Goal: Task Accomplishment & Management: Manage account settings

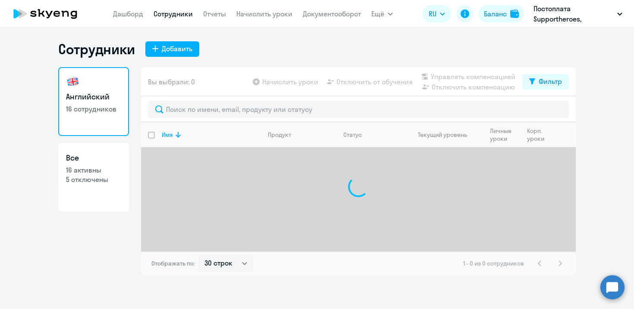
select select "30"
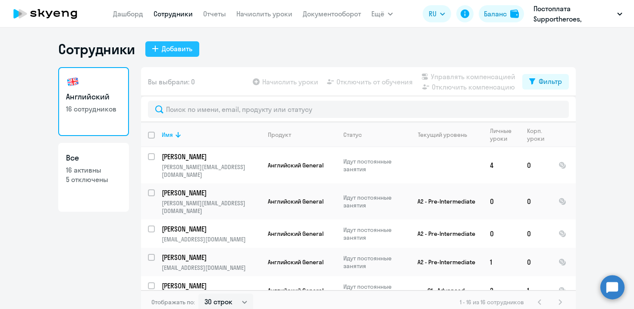
click at [179, 50] on div "Добавить" at bounding box center [177, 49] width 31 height 10
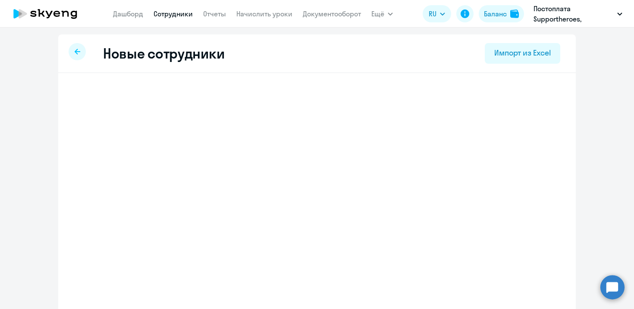
select select "english_adult_not_native_speaker"
select select "3"
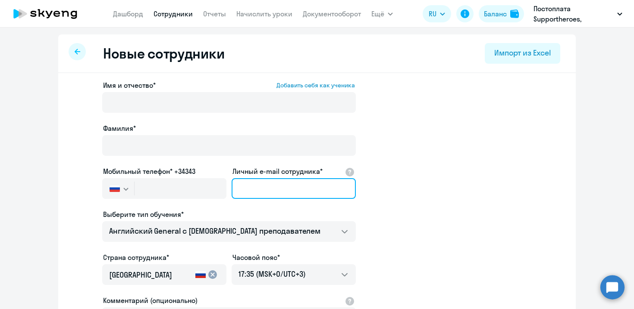
click at [278, 188] on input "Личный e-mail сотрудника*" at bounding box center [293, 188] width 124 height 21
paste input "[EMAIL_ADDRESS][DOMAIN_NAME]"
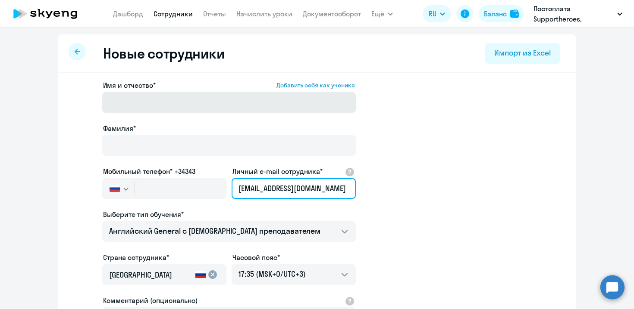
type input "[EMAIL_ADDRESS][DOMAIN_NAME]"
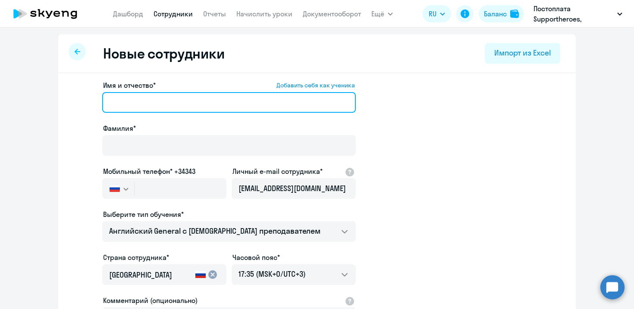
click at [191, 107] on input "Имя и отчество* Добавить себя как ученика" at bounding box center [228, 102] width 253 height 21
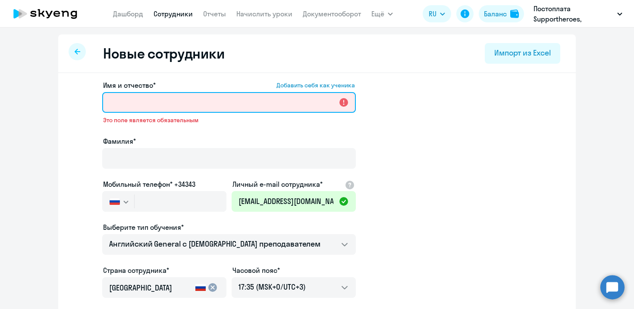
paste input "[PERSON_NAME]"
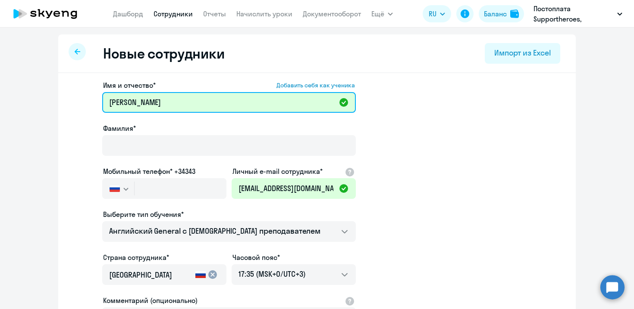
drag, startPoint x: 145, startPoint y: 102, endPoint x: 102, endPoint y: 102, distance: 43.1
click at [102, 102] on app-new-student-form "Имя и отчество* Добавить себя как ученика [PERSON_NAME]* Мобильный телефон* +34…" at bounding box center [317, 233] width 490 height 307
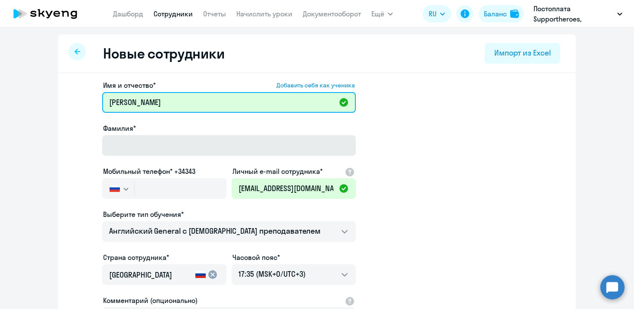
type input "[PERSON_NAME]"
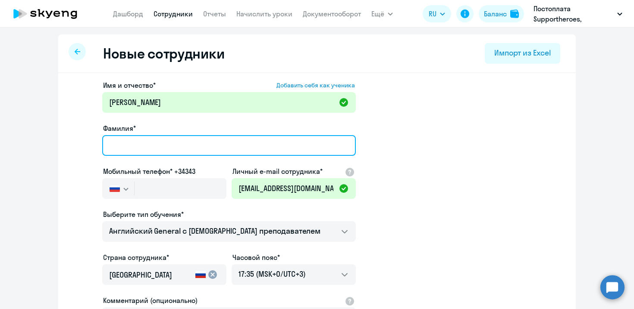
click at [138, 140] on input "Фамилия*" at bounding box center [228, 145] width 253 height 21
paste input "[PERSON_NAME]"
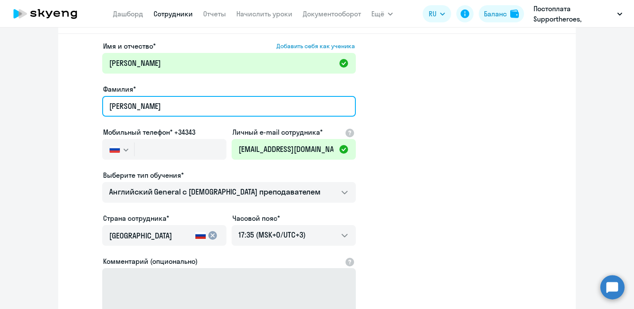
type input "[PERSON_NAME]"
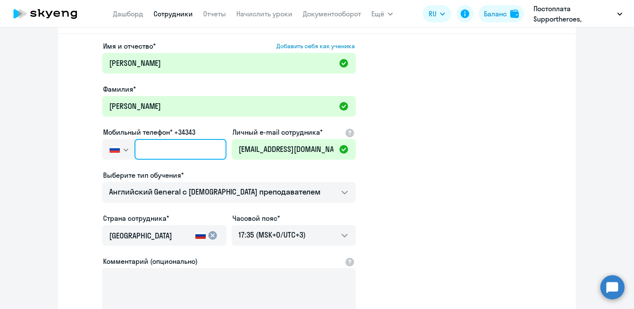
click at [179, 151] on input "text" at bounding box center [180, 149] width 92 height 21
paste input "[PHONE_NUMBER]"
type input "[PHONE_NUMBER]"
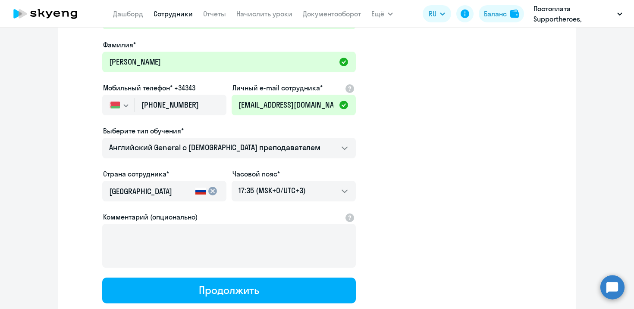
click at [189, 195] on input "[GEOGRAPHIC_DATA]" at bounding box center [150, 191] width 83 height 11
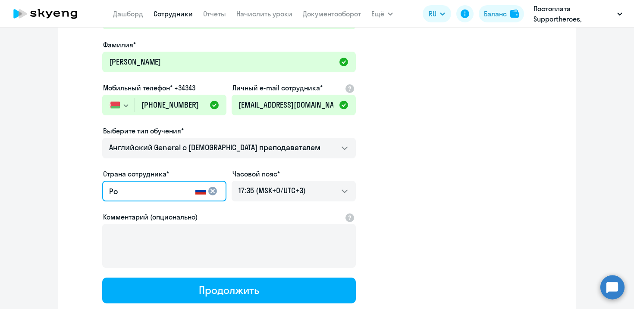
type input "Р"
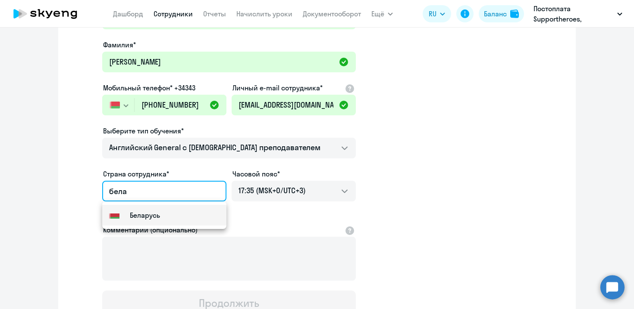
type input "Беларусь"
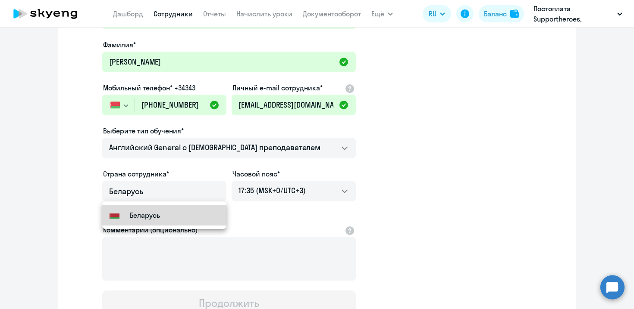
click at [163, 217] on mat-option "Flag of [GEOGRAPHIC_DATA] [GEOGRAPHIC_DATA]" at bounding box center [164, 215] width 124 height 21
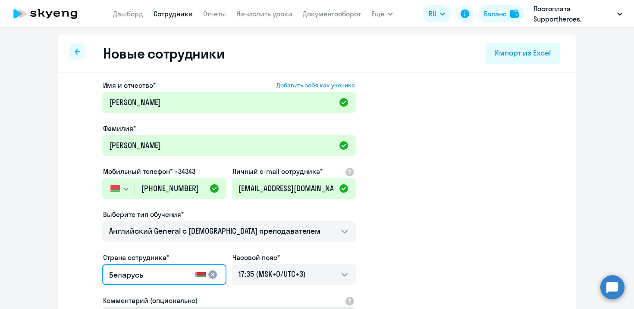
scroll to position [142, 0]
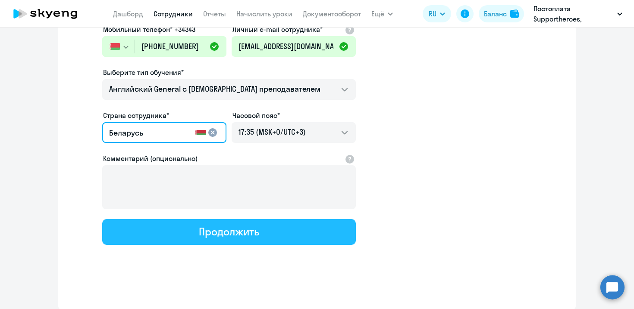
click at [237, 234] on div "Продолжить" at bounding box center [229, 232] width 60 height 14
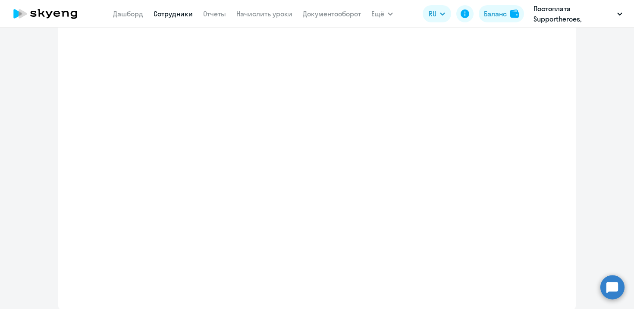
select select "english_adult_not_native_speaker"
select select "3"
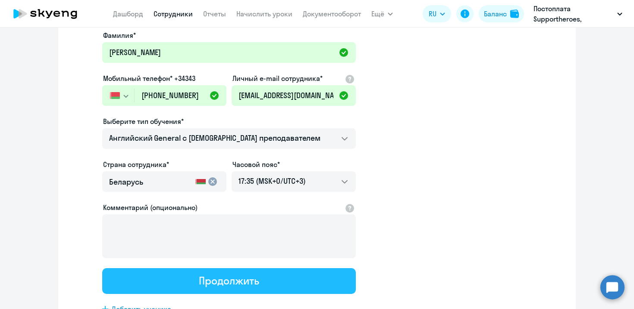
scroll to position [0, 0]
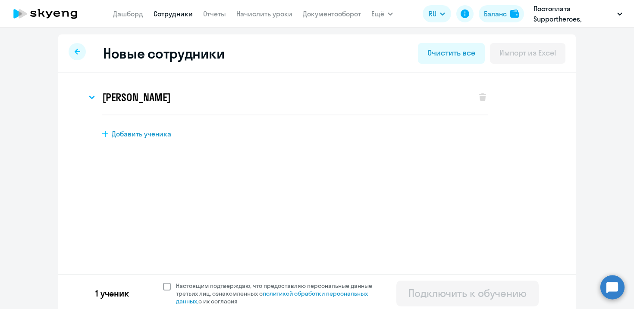
click at [168, 285] on span at bounding box center [167, 287] width 8 height 8
click at [163, 282] on input "Настоящим подтверждаю, что предоставляю персональные данные третьих лиц, ознако…" at bounding box center [162, 282] width 0 height 0
checkbox input "true"
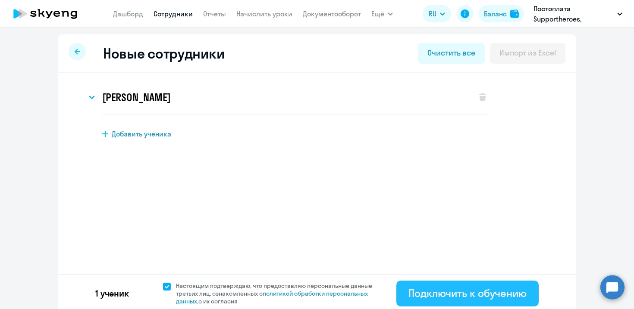
click at [485, 297] on div "Подключить к обучению" at bounding box center [467, 294] width 118 height 14
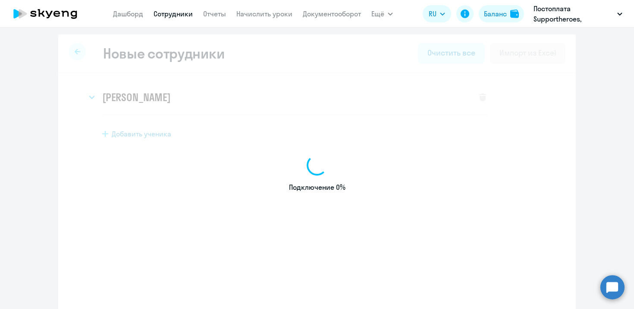
select select "english_adult_not_native_speaker"
select select "3"
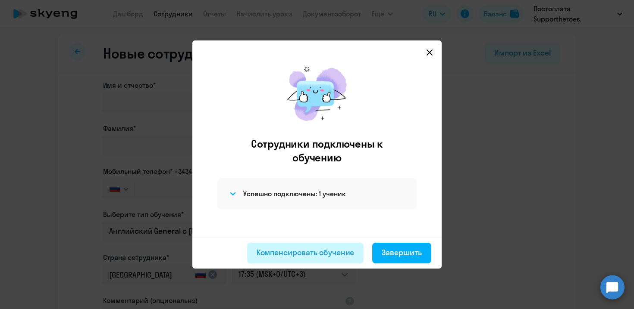
click at [290, 253] on div "Компенсировать обучение" at bounding box center [305, 252] width 98 height 11
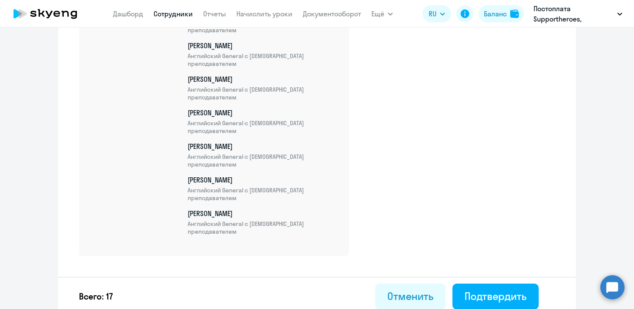
scroll to position [592, 0]
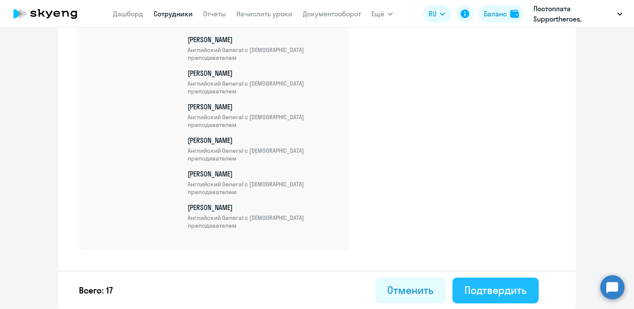
click at [485, 288] on div "Подтвердить" at bounding box center [495, 291] width 62 height 14
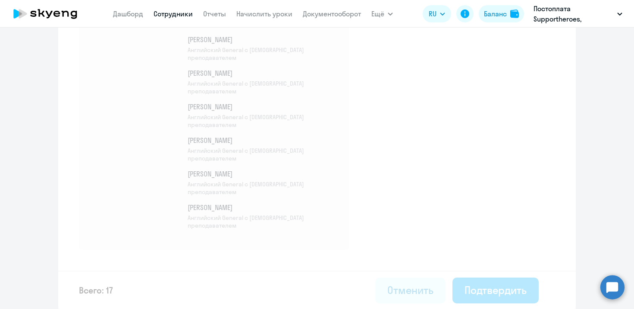
select select "30"
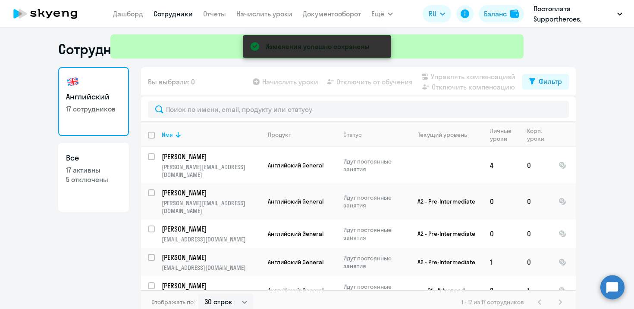
click at [174, 10] on div "Изменения успешно сохранены" at bounding box center [317, 31] width 420 height 62
click at [172, 15] on div "Изменения успешно сохранены" at bounding box center [317, 31] width 420 height 62
click at [180, 17] on div "Изменения успешно сохранены" at bounding box center [317, 31] width 420 height 62
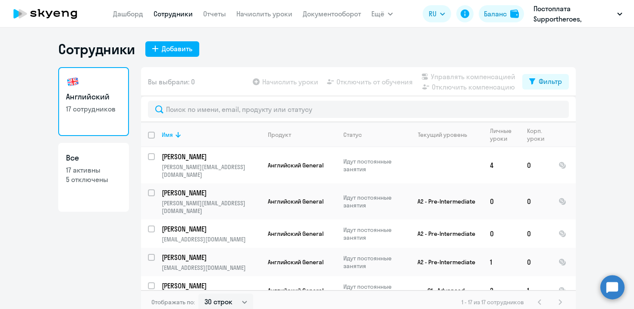
click at [175, 16] on link "Сотрудники" at bounding box center [172, 13] width 39 height 9
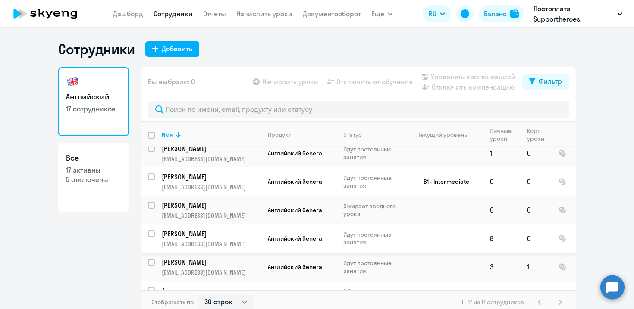
scroll to position [5, 0]
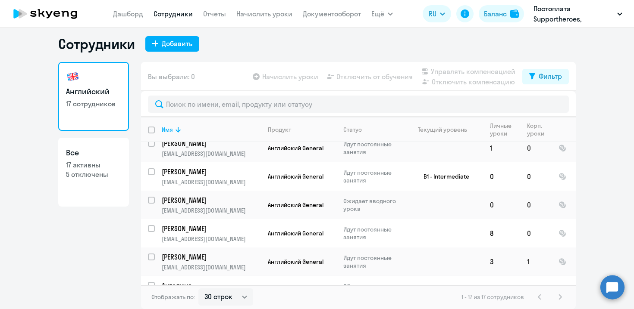
click at [149, 282] on input "select row 8617483" at bounding box center [156, 290] width 17 height 17
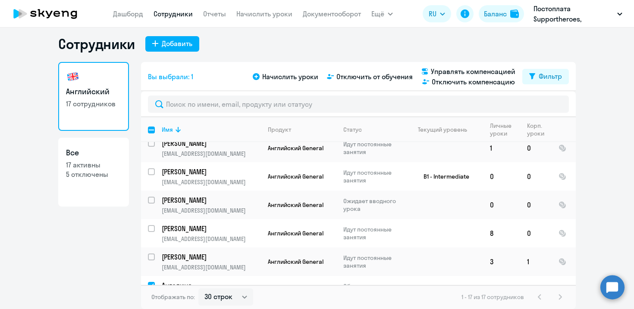
click at [148, 282] on input "deselect row 8617483" at bounding box center [156, 290] width 17 height 17
checkbox input "false"
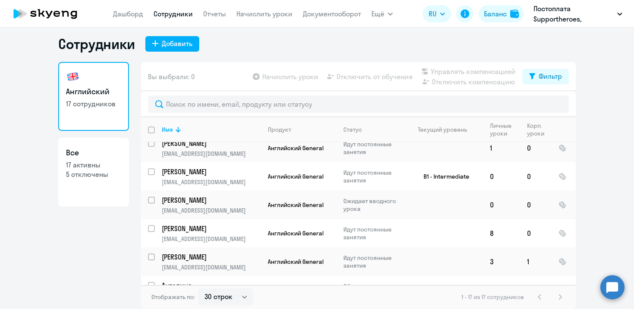
click at [222, 281] on p "Ангелина" at bounding box center [210, 285] width 97 height 9
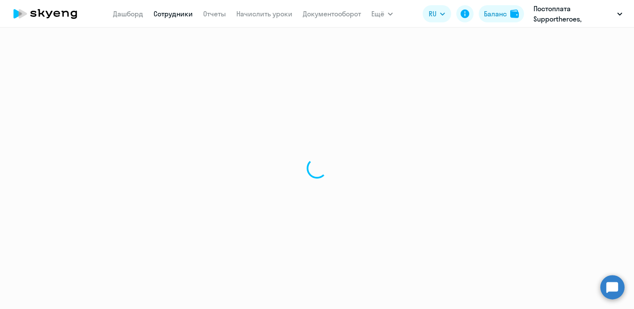
select select "english"
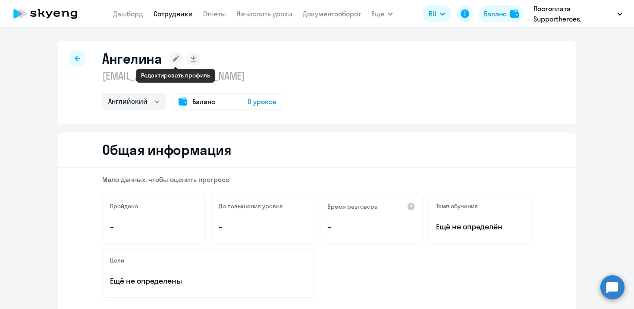
click at [175, 53] on rect at bounding box center [176, 59] width 14 height 14
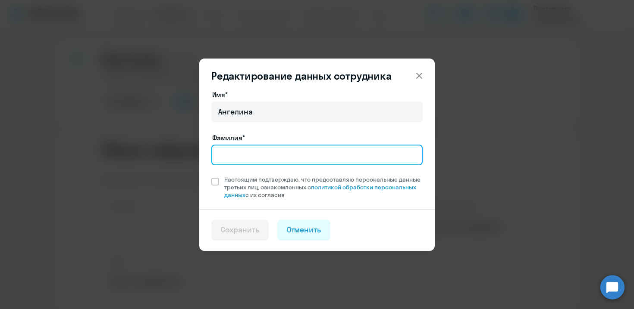
click at [271, 153] on input "Фамилия*" at bounding box center [316, 155] width 211 height 21
type input "[PERSON_NAME]"
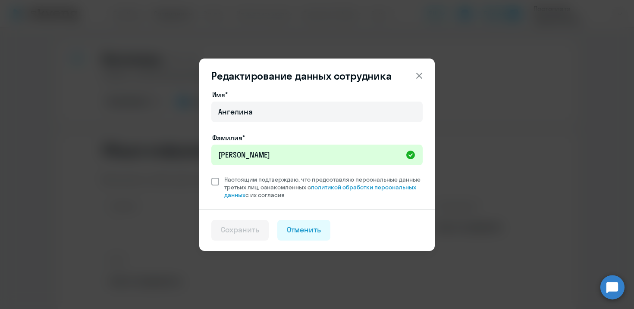
click at [217, 177] on label "Настоящим подтверждаю, что предоставляю персональные данные третьих лиц, ознако…" at bounding box center [316, 187] width 211 height 23
click at [211, 176] on input "Настоящим подтверждаю, что предоставляю персональные данные третьих лиц, ознако…" at bounding box center [211, 175] width 0 height 0
checkbox input "true"
click at [243, 232] on div "Сохранить" at bounding box center [240, 230] width 38 height 11
select select "english"
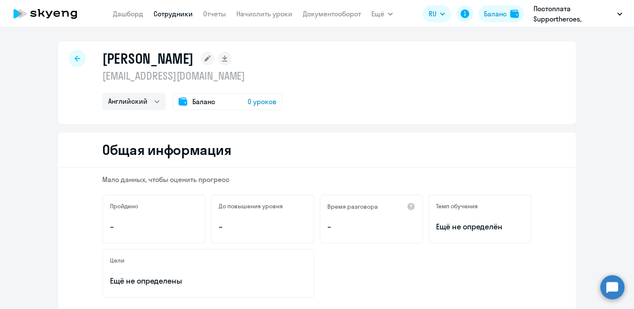
click at [159, 13] on link "Сотрудники" at bounding box center [172, 13] width 39 height 9
select select "30"
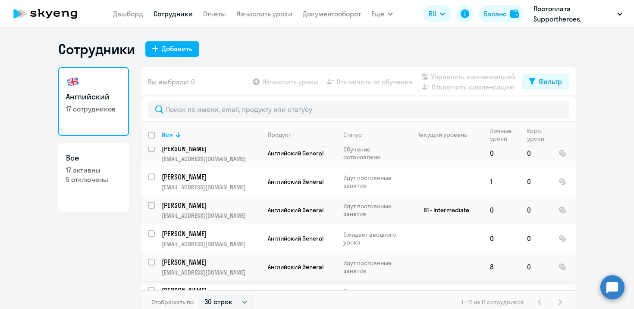
scroll to position [5, 0]
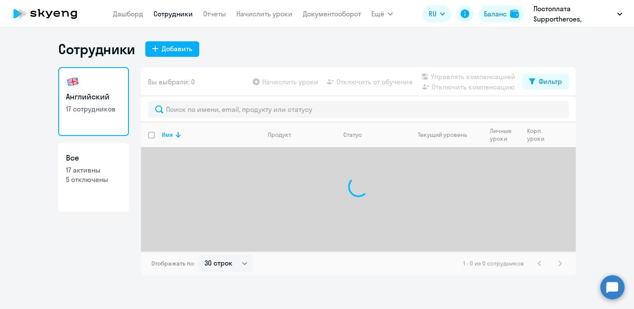
select select "30"
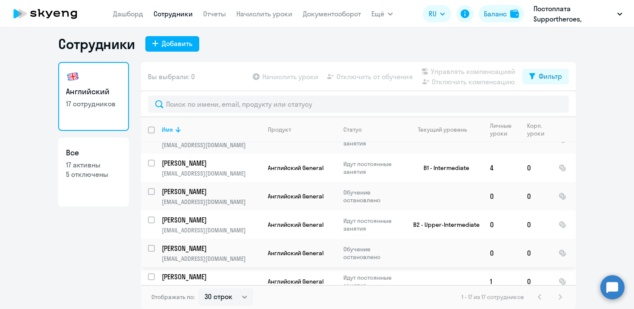
scroll to position [252, 0]
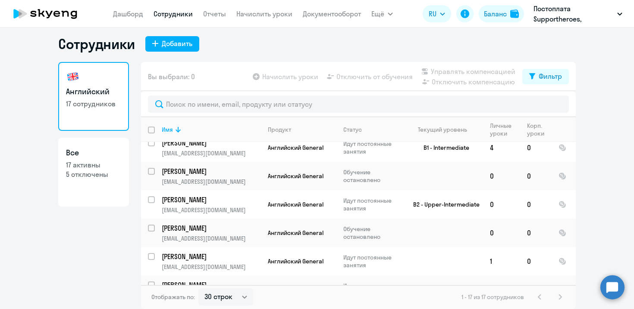
click at [608, 287] on circle at bounding box center [612, 287] width 24 height 24
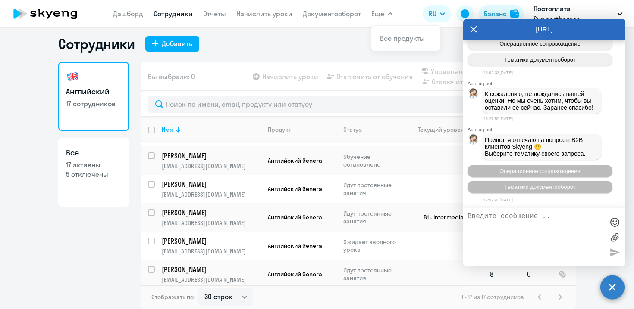
scroll to position [303, 0]
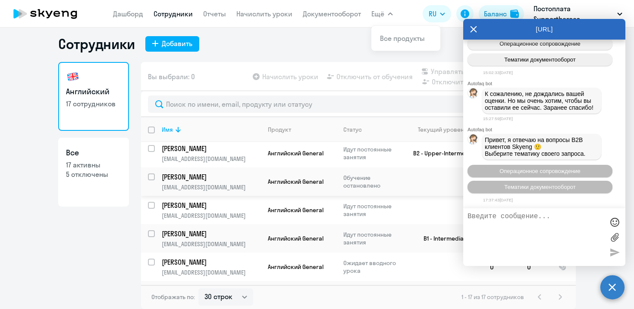
click at [306, 168] on td "Английский General" at bounding box center [298, 182] width 75 height 28
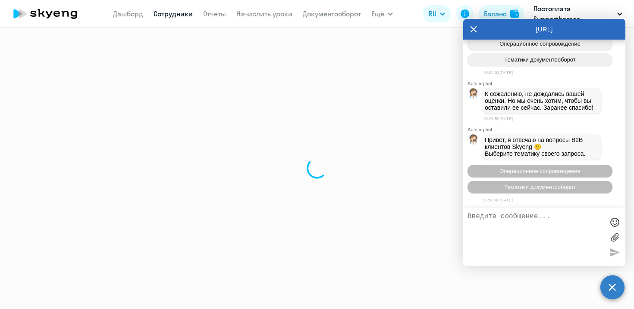
select select "english"
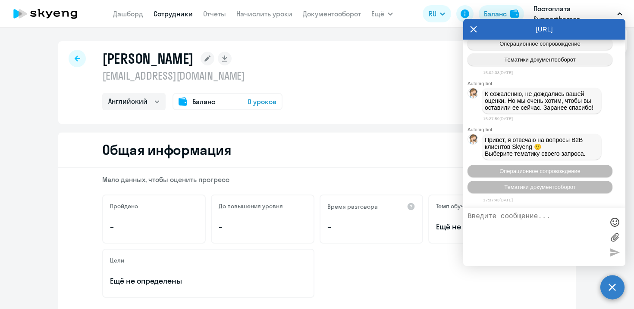
click at [473, 28] on icon at bounding box center [473, 29] width 7 height 21
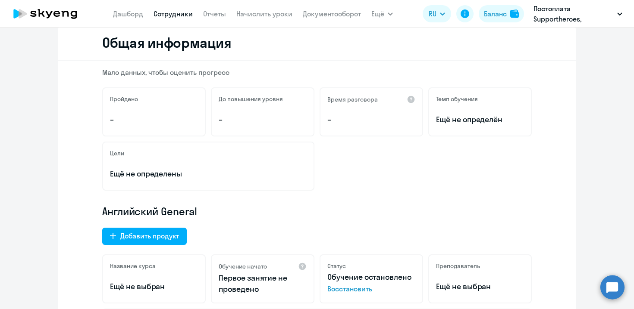
scroll to position [225, 0]
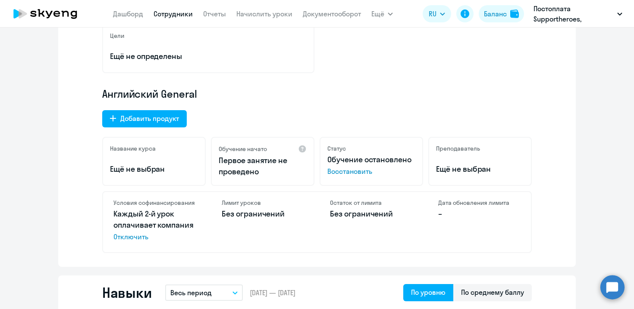
click at [356, 175] on span "Восстановить" at bounding box center [371, 171] width 88 height 10
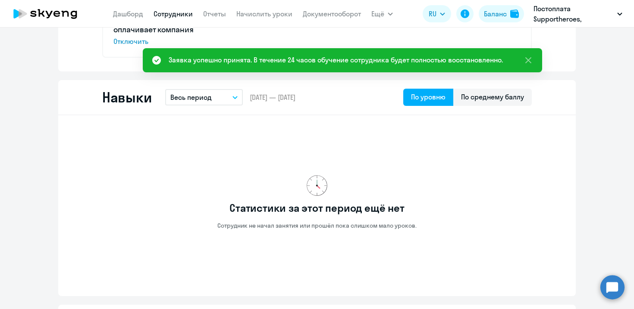
scroll to position [437, 0]
